Goal: Navigation & Orientation: Find specific page/section

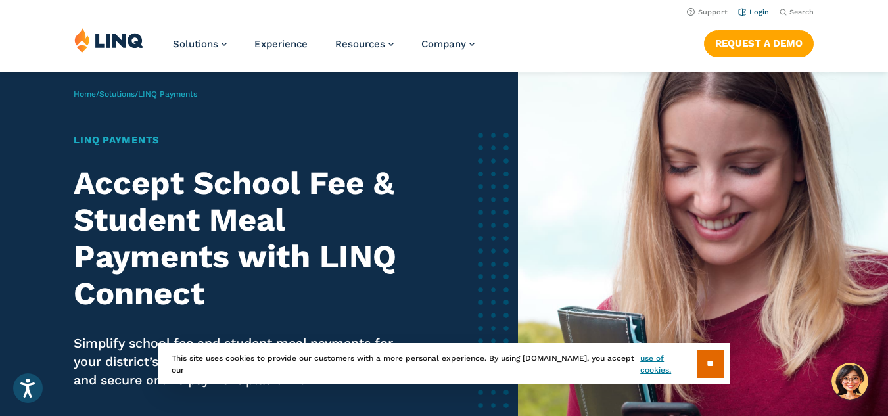
click at [758, 10] on link "Login" at bounding box center [753, 12] width 31 height 9
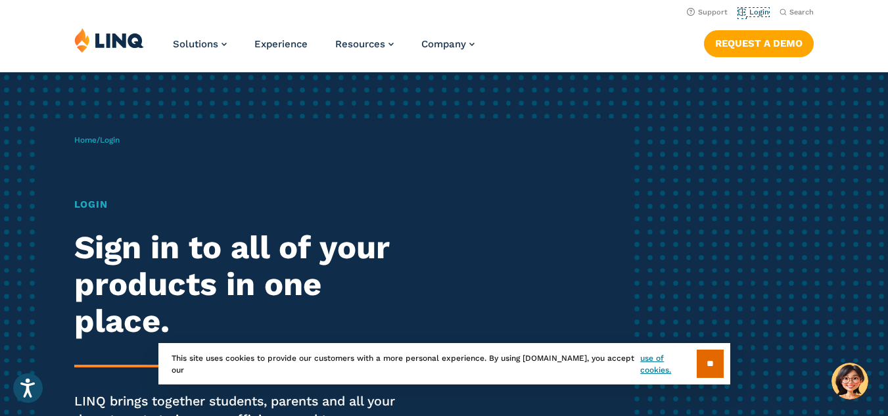
click at [758, 10] on link "Login" at bounding box center [753, 12] width 31 height 9
click at [736, 184] on div "Home / Login Login Sign in to all of your products in one place. LINQ brings to…" at bounding box center [444, 300] width 888 height 456
click at [703, 363] on input "**" at bounding box center [710, 364] width 27 height 28
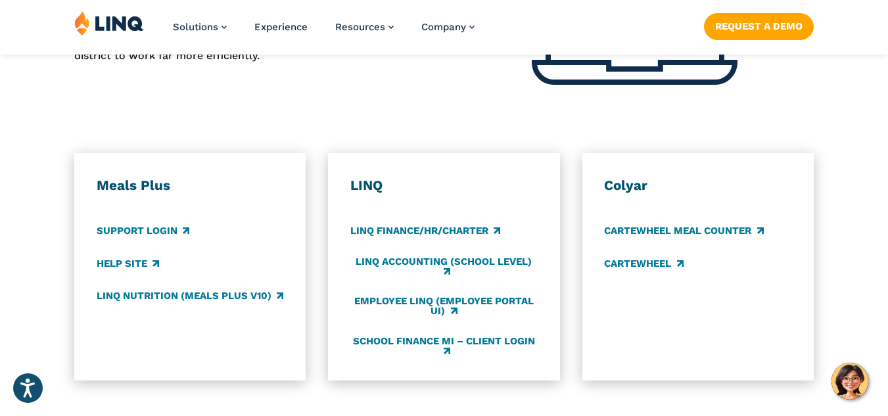
scroll to position [661, 0]
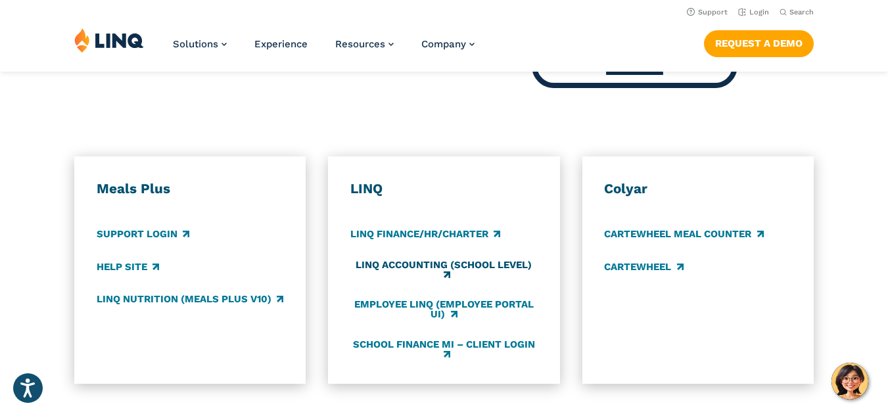
click at [463, 269] on link "LINQ Accounting (school level)" at bounding box center [443, 271] width 187 height 22
click at [360, 354] on link "School Finance MI – Client Login" at bounding box center [443, 350] width 187 height 22
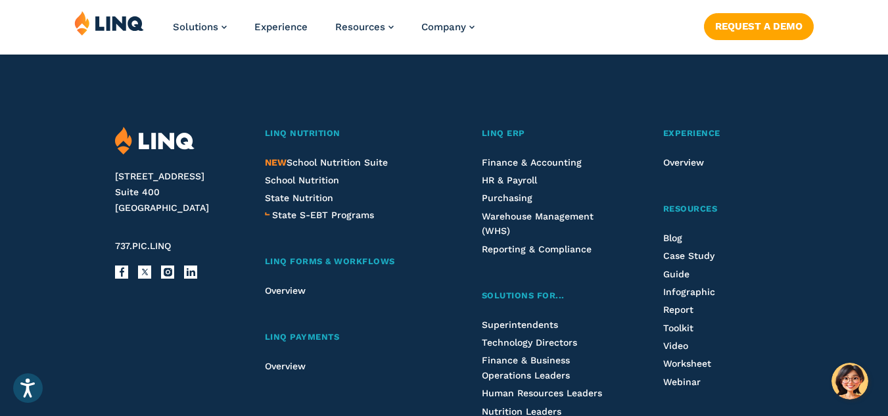
scroll to position [1430, 0]
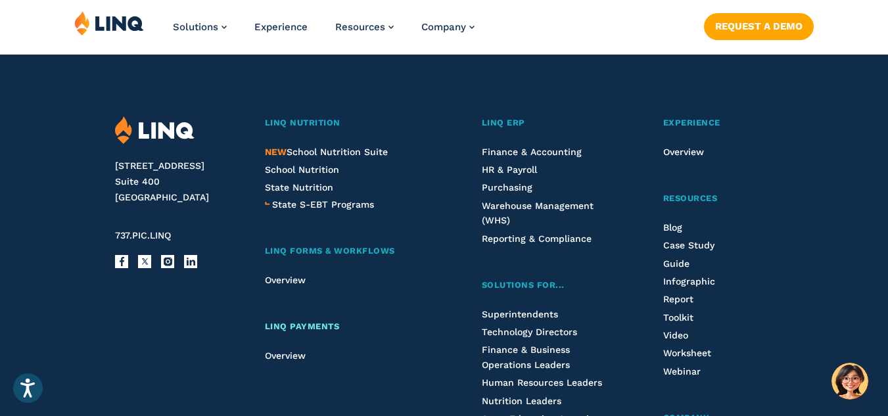
click at [327, 327] on span "LINQ Payments" at bounding box center [302, 326] width 75 height 10
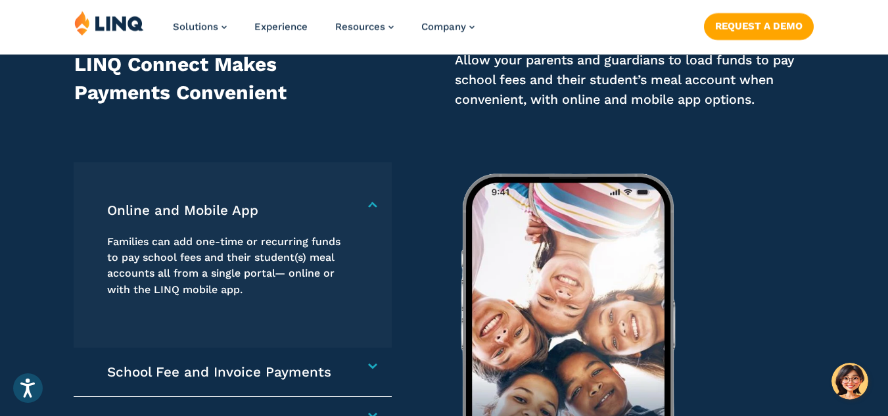
scroll to position [1795, 0]
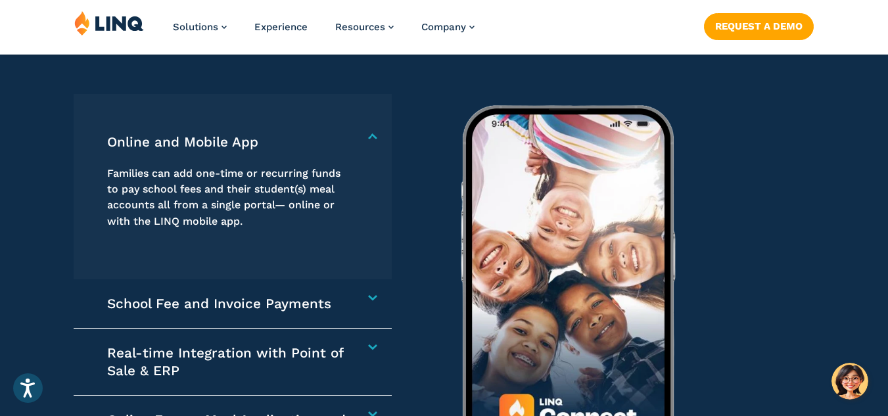
click at [241, 299] on h4 "School Fee and Invoice Payments" at bounding box center [227, 303] width 241 height 17
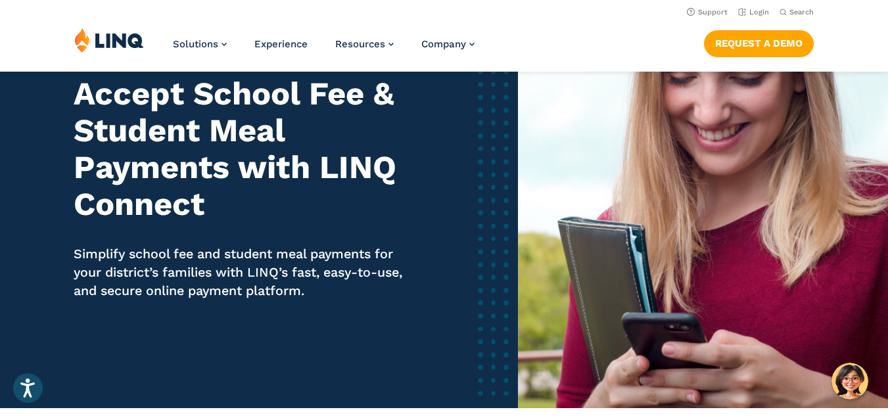
scroll to position [0, 0]
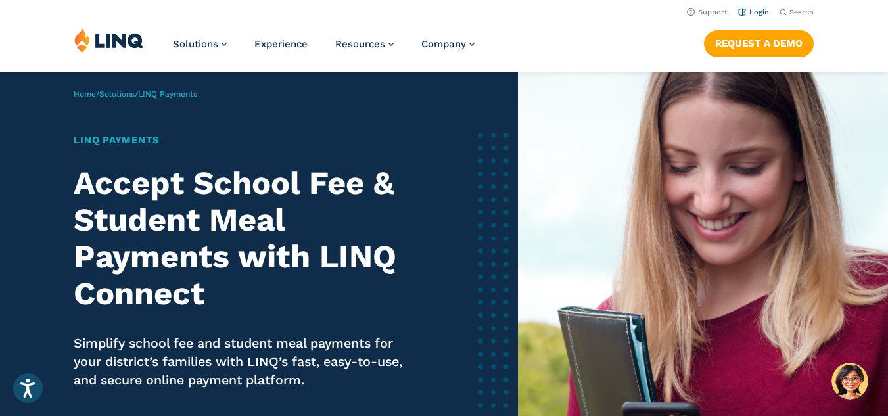
click at [765, 11] on link "Login" at bounding box center [753, 12] width 31 height 9
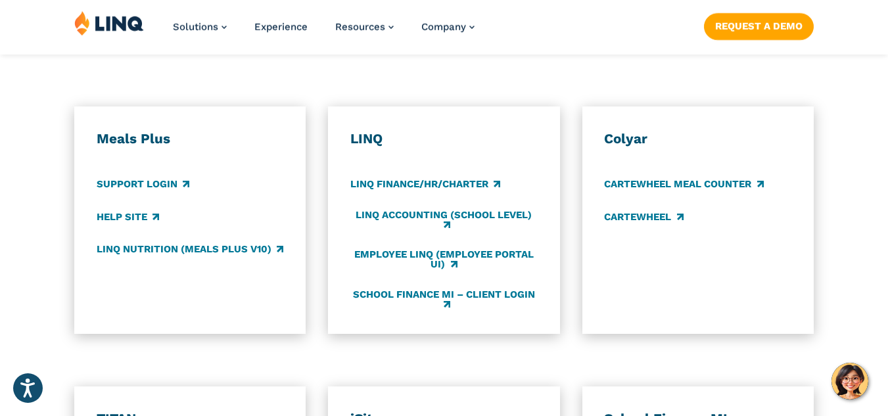
scroll to position [715, 0]
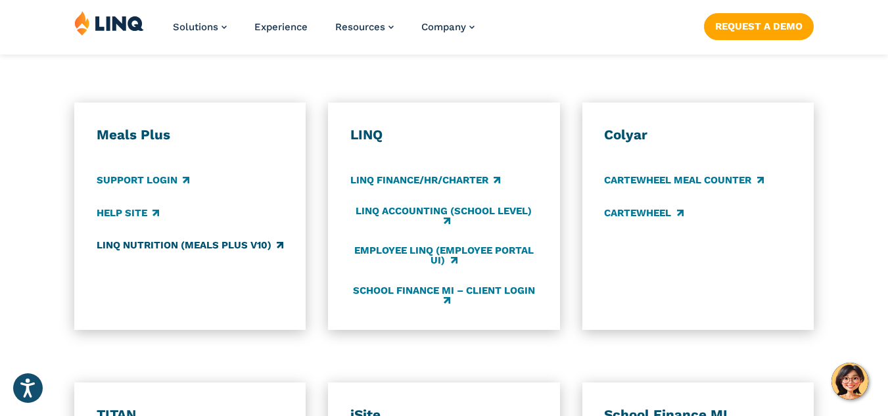
click at [203, 250] on link "LINQ Nutrition (Meals Plus v10)" at bounding box center [190, 245] width 187 height 14
